Goal: Task Accomplishment & Management: Manage account settings

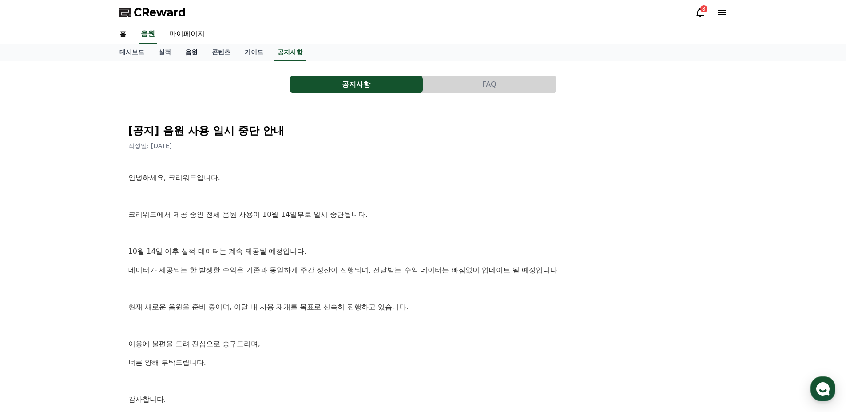
click at [190, 52] on link "음원" at bounding box center [191, 52] width 27 height 17
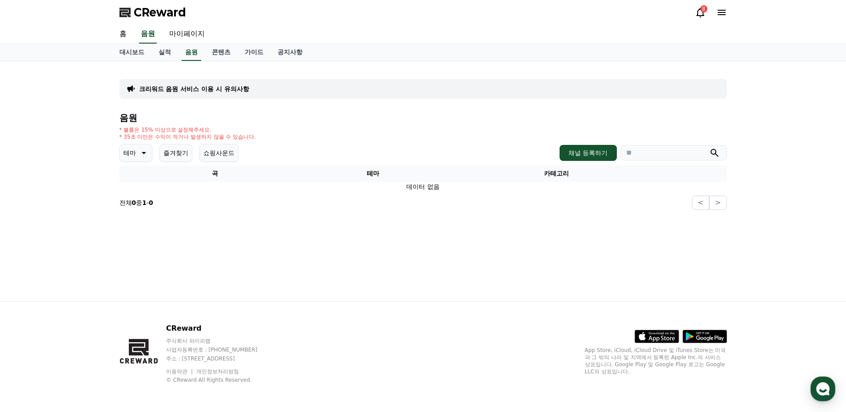
click at [698, 12] on icon at bounding box center [700, 12] width 8 height 9
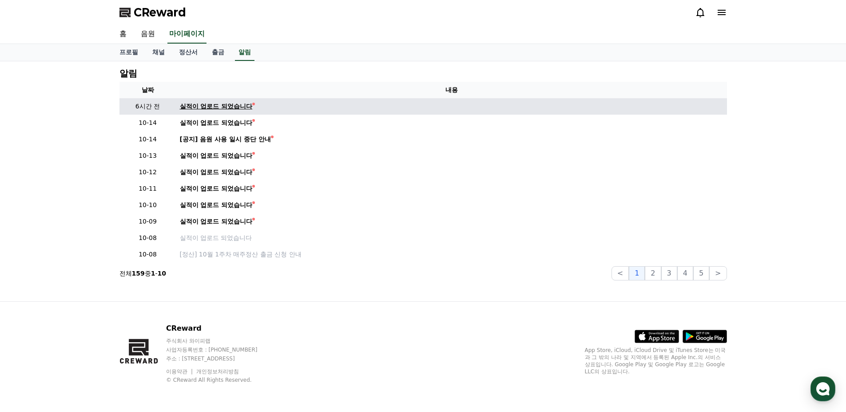
click at [230, 102] on div "실적이 업로드 되었습니다" at bounding box center [216, 106] width 73 height 9
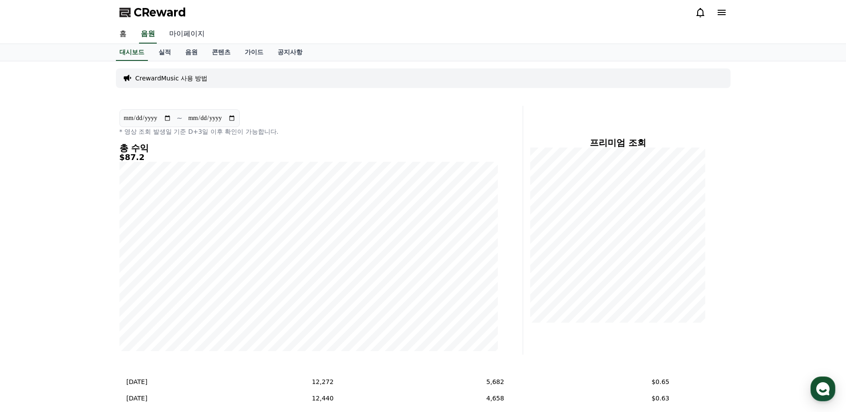
click at [183, 34] on link "마이페이지" at bounding box center [187, 34] width 50 height 19
select select "**********"
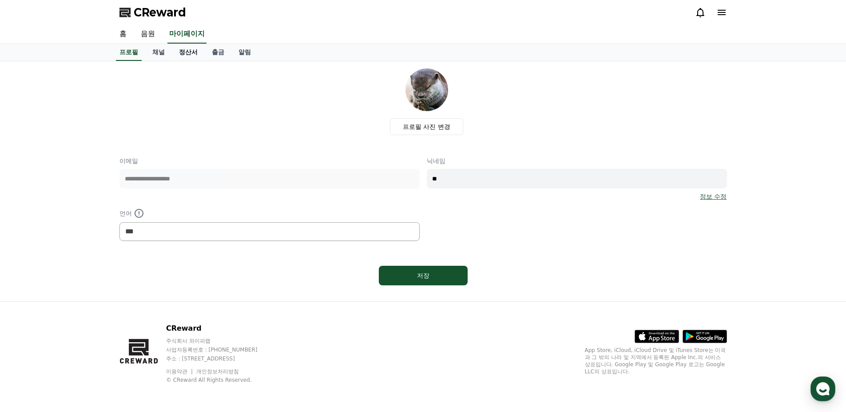
click at [191, 53] on link "정산서" at bounding box center [188, 52] width 33 height 17
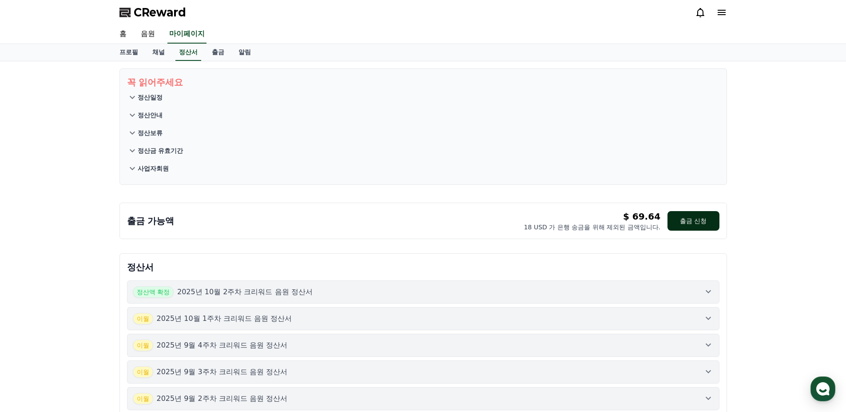
click at [697, 223] on button "출금 신청" at bounding box center [694, 221] width 52 height 20
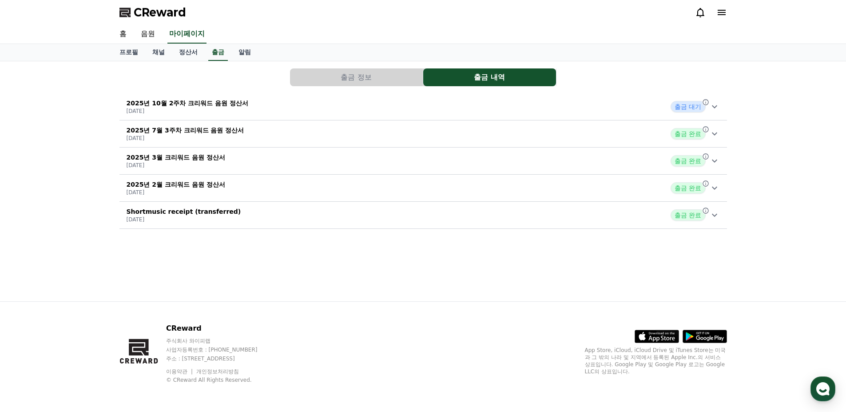
click at [251, 100] on div "2025년 10월 2주차 크리워드 음원 정산서 2025-10-15 출금 대기" at bounding box center [423, 106] width 608 height 23
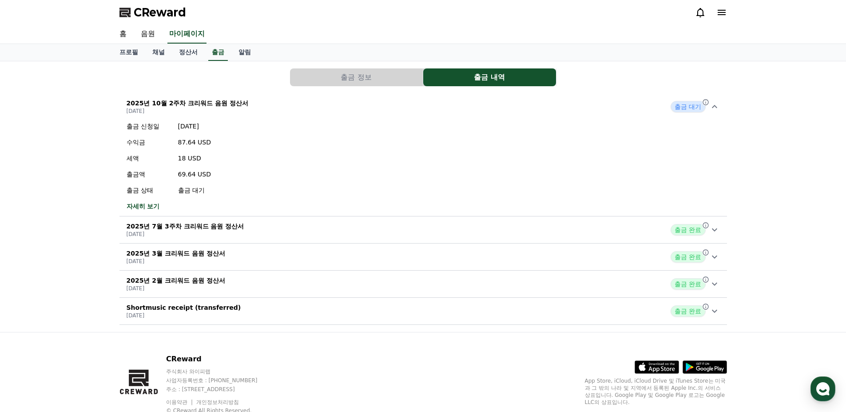
click at [251, 100] on div "2025년 10월 2주차 크리워드 음원 정산서 2025-10-15 출금 대기" at bounding box center [423, 106] width 608 height 23
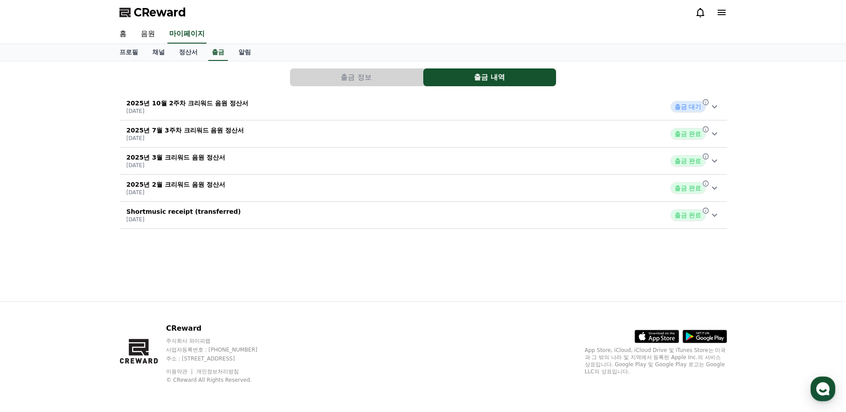
click at [360, 77] on button "출금 정보" at bounding box center [356, 77] width 133 height 18
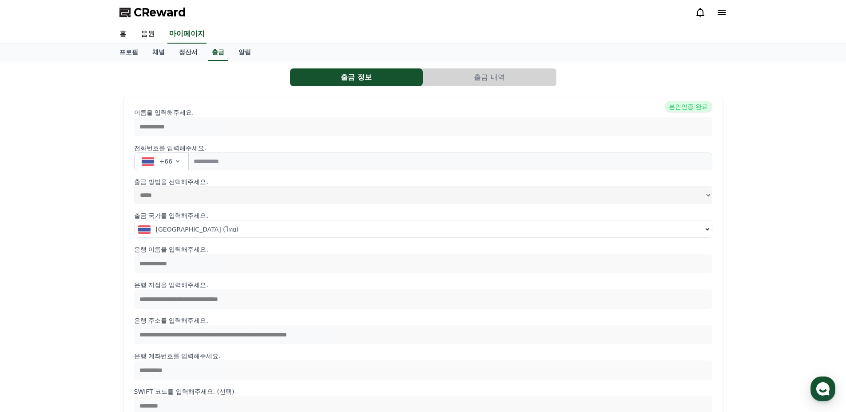
click at [459, 77] on button "출금 내역" at bounding box center [489, 77] width 133 height 18
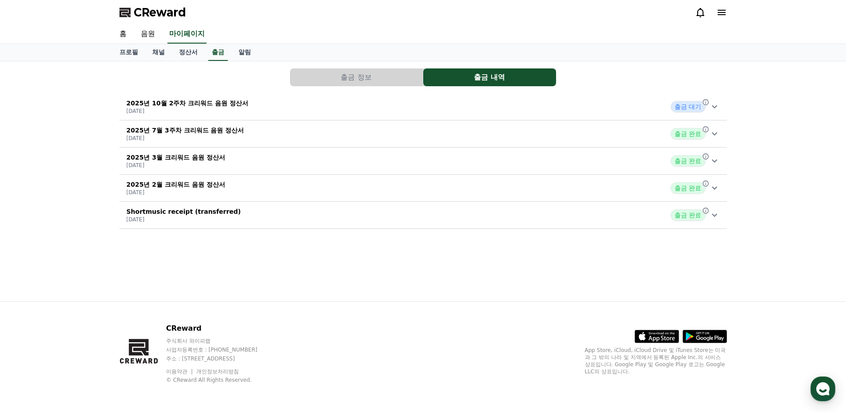
click at [375, 74] on button "출금 정보" at bounding box center [356, 77] width 133 height 18
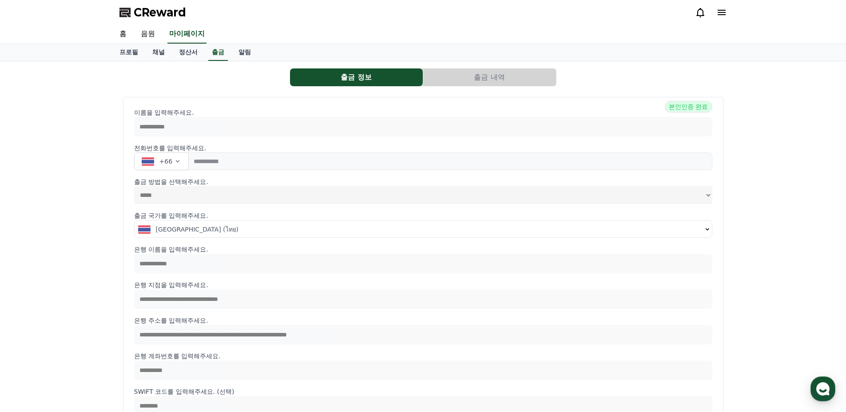
click at [471, 77] on button "출금 내역" at bounding box center [489, 77] width 133 height 18
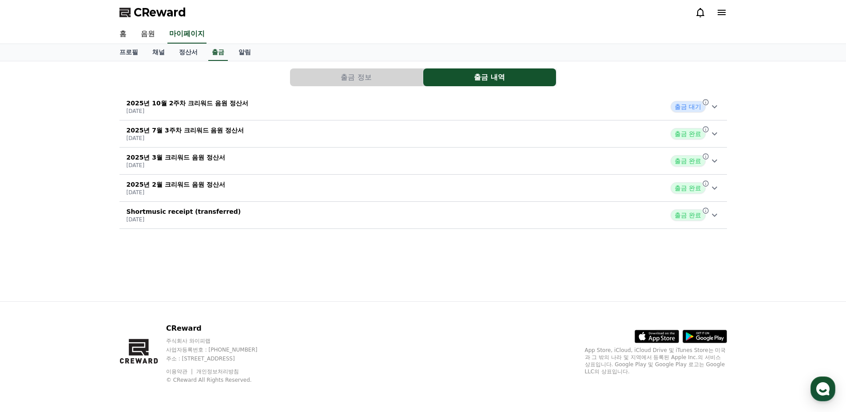
click at [260, 73] on div "출금 정보 출금 내역" at bounding box center [423, 77] width 608 height 18
